Goal: Find specific fact

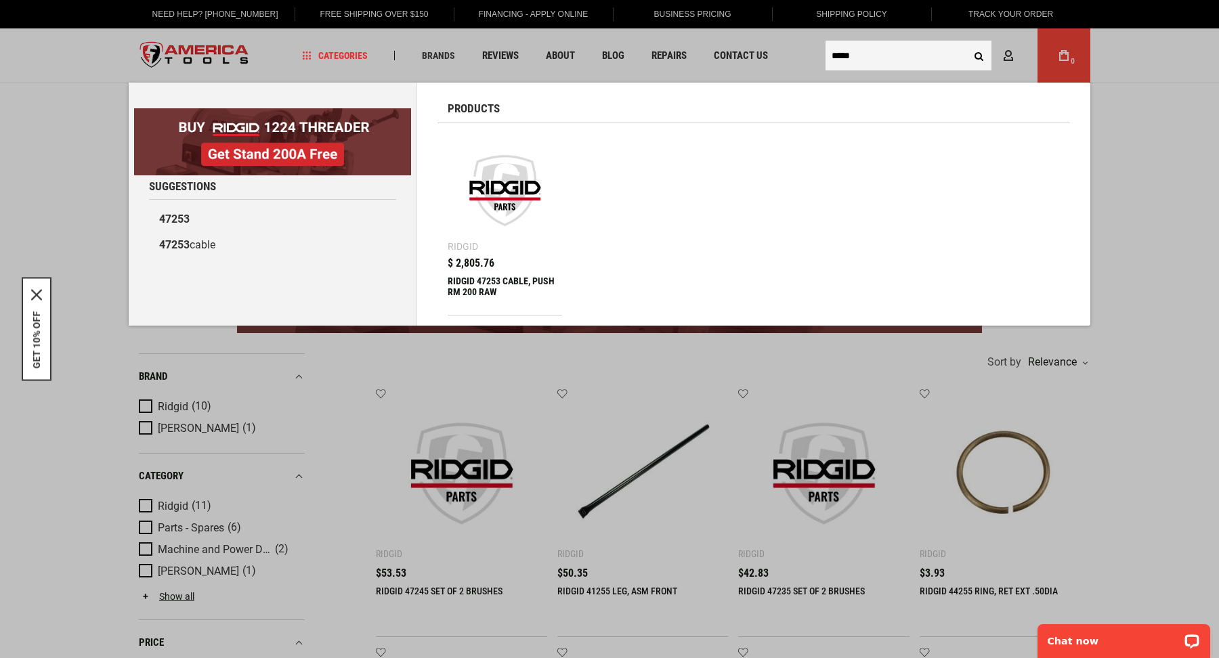
type input "*****"
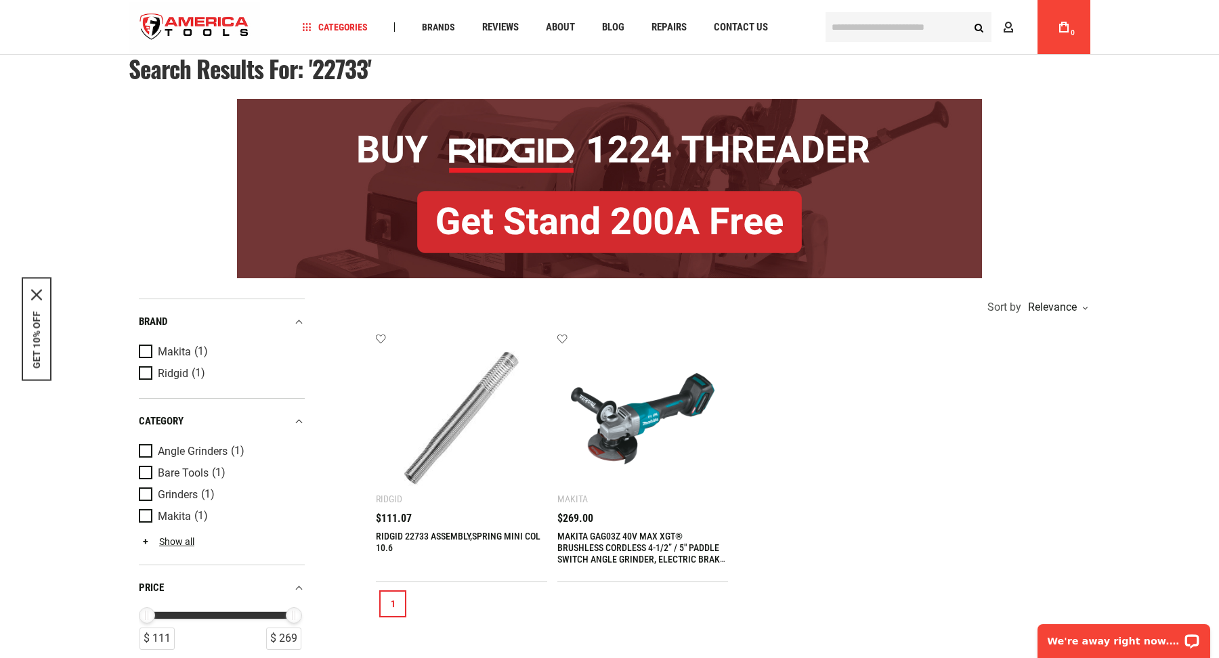
type input "**********"
click at [870, 31] on input "text" at bounding box center [908, 27] width 166 height 30
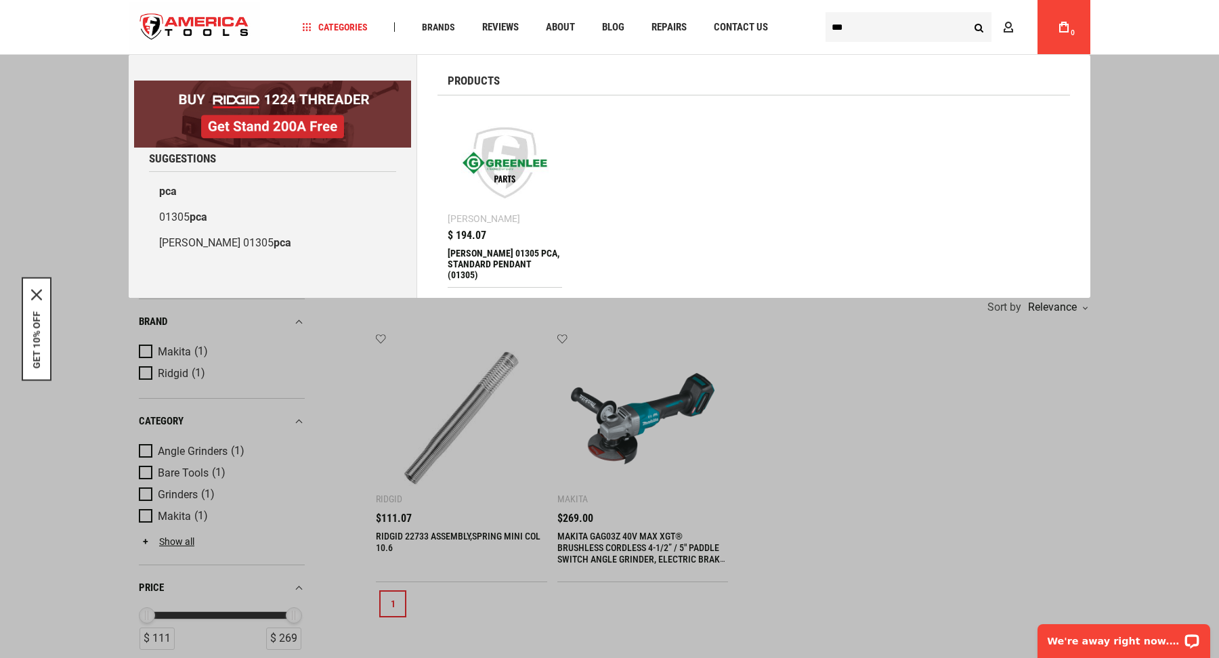
type input "***"
